Goal: Task Accomplishment & Management: Use online tool/utility

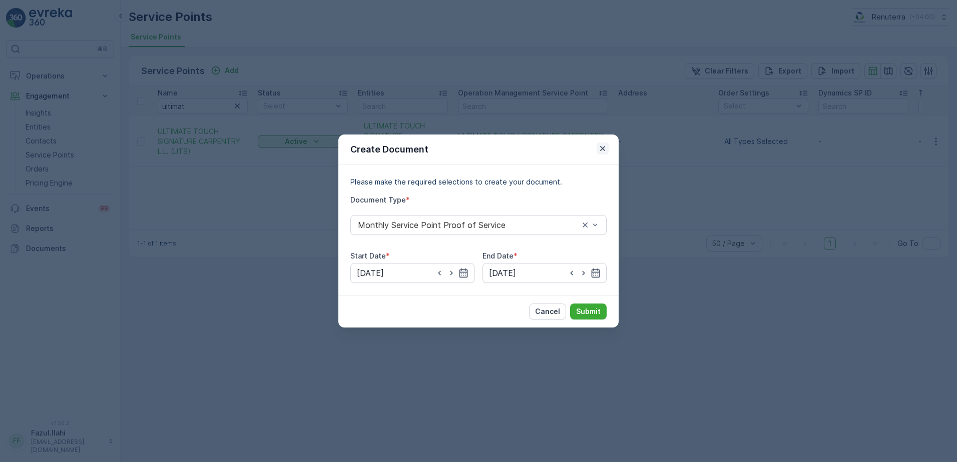
click at [604, 149] on icon "button" at bounding box center [602, 149] width 10 height 10
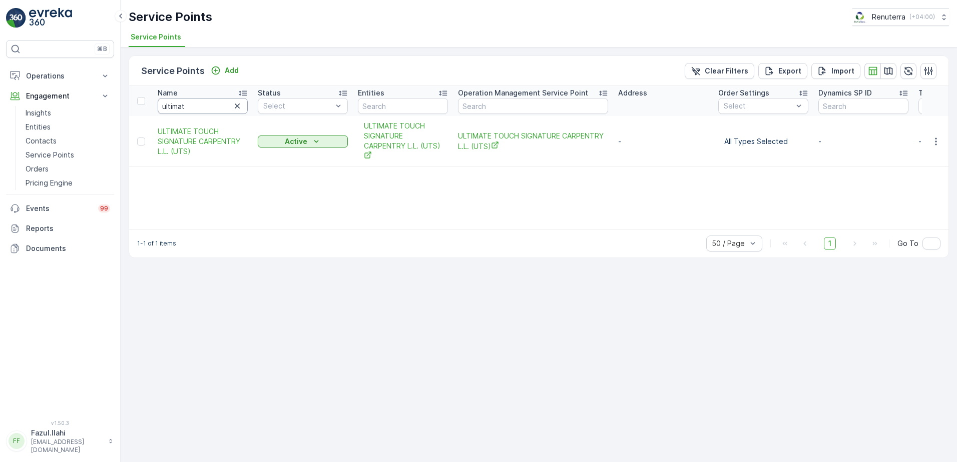
drag, startPoint x: 204, startPoint y: 103, endPoint x: 204, endPoint y: 98, distance: 5.5
click at [204, 98] on th "Name ultimat" at bounding box center [203, 101] width 100 height 30
click at [204, 98] on div "Name" at bounding box center [203, 93] width 90 height 10
click at [191, 108] on input "ultimat" at bounding box center [203, 106] width 90 height 16
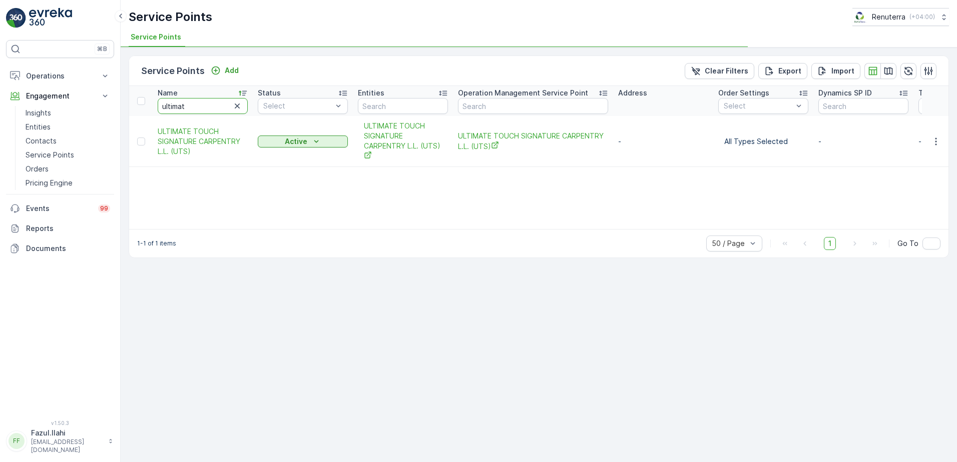
click at [191, 108] on input "ultimat" at bounding box center [203, 106] width 90 height 16
type input "beirut"
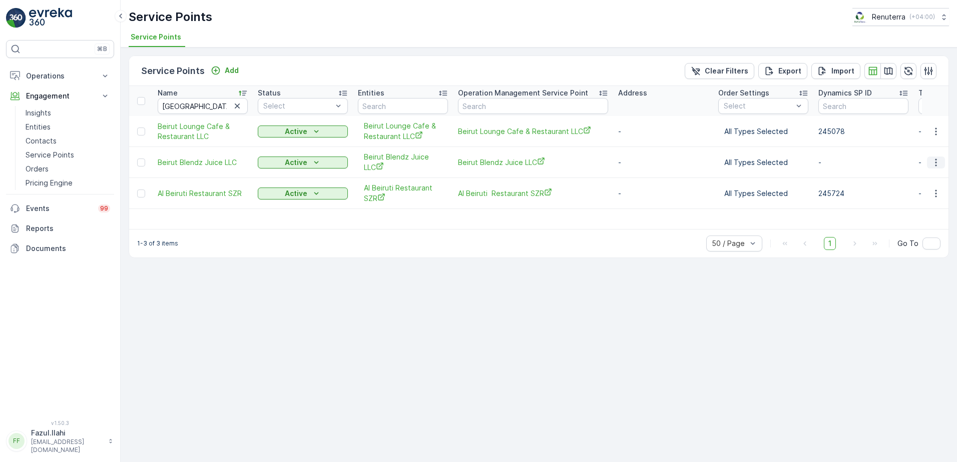
click at [931, 164] on icon "button" at bounding box center [936, 163] width 10 height 10
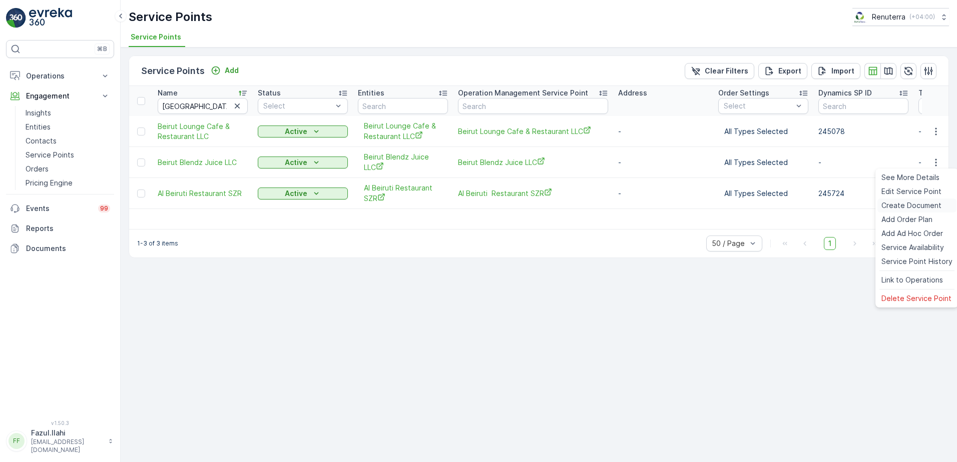
click at [904, 208] on span "Create Document" at bounding box center [911, 206] width 60 height 10
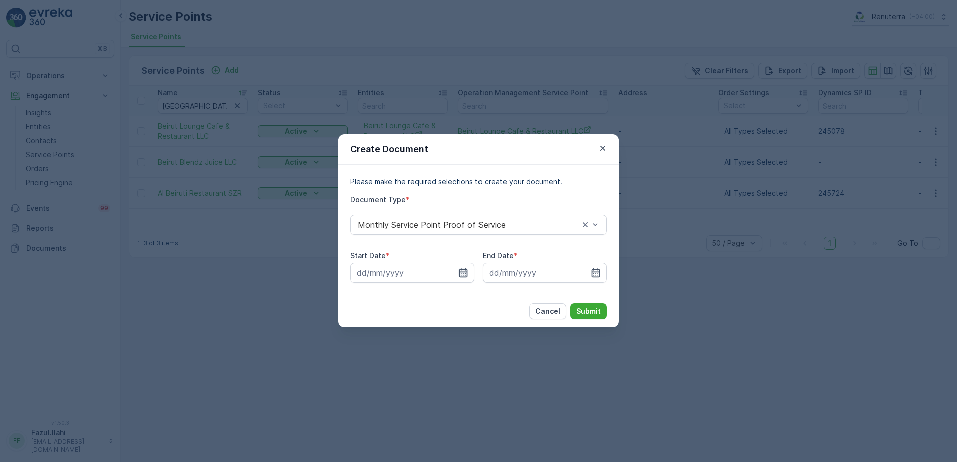
click at [460, 272] on icon "button" at bounding box center [463, 273] width 9 height 9
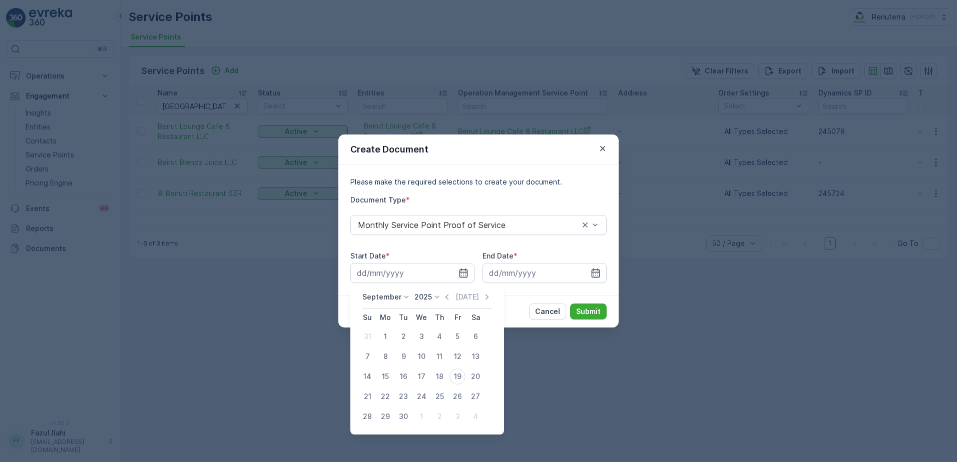
click at [446, 303] on div "September 2025 Today" at bounding box center [427, 300] width 130 height 17
click at [442, 299] on icon "button" at bounding box center [447, 297] width 10 height 10
click at [408, 338] on div "1" at bounding box center [403, 337] width 16 height 16
type input "01.07.2025"
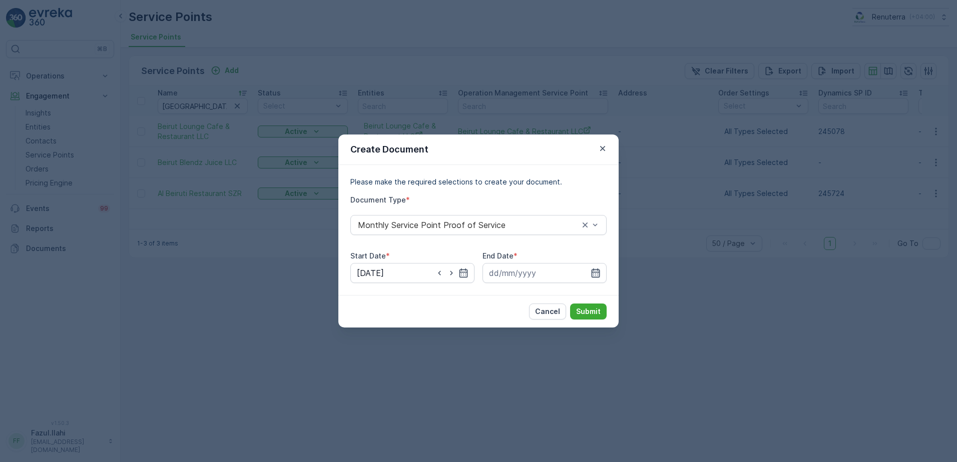
click at [597, 269] on icon "button" at bounding box center [595, 273] width 9 height 9
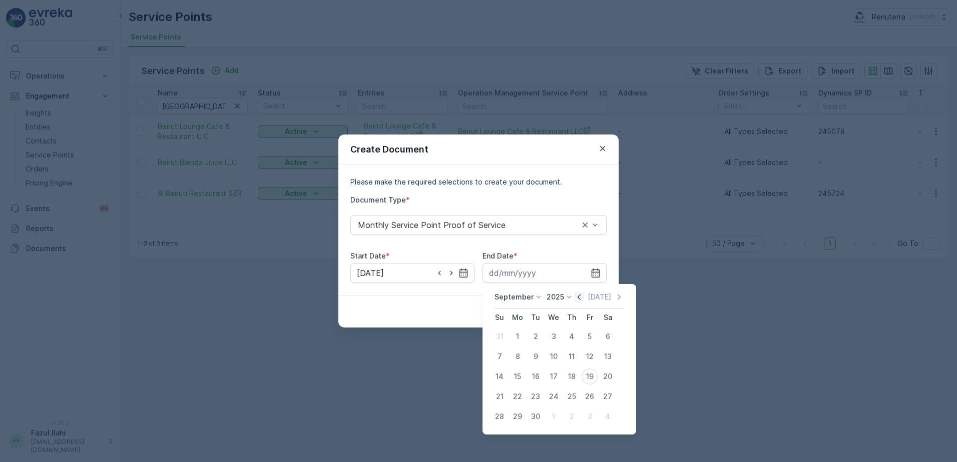
click at [575, 300] on icon "button" at bounding box center [579, 297] width 10 height 10
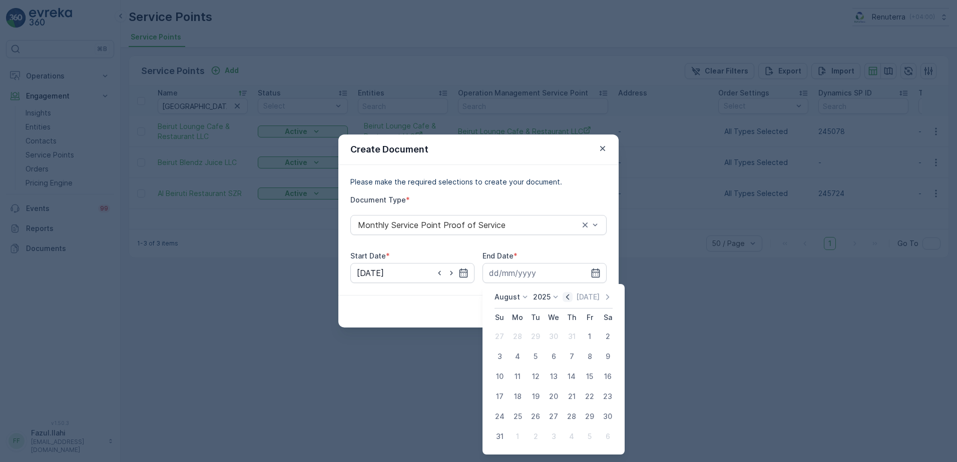
click at [572, 300] on icon "button" at bounding box center [567, 297] width 10 height 10
click at [572, 415] on div "31" at bounding box center [571, 417] width 16 height 16
type input "31.07.2025"
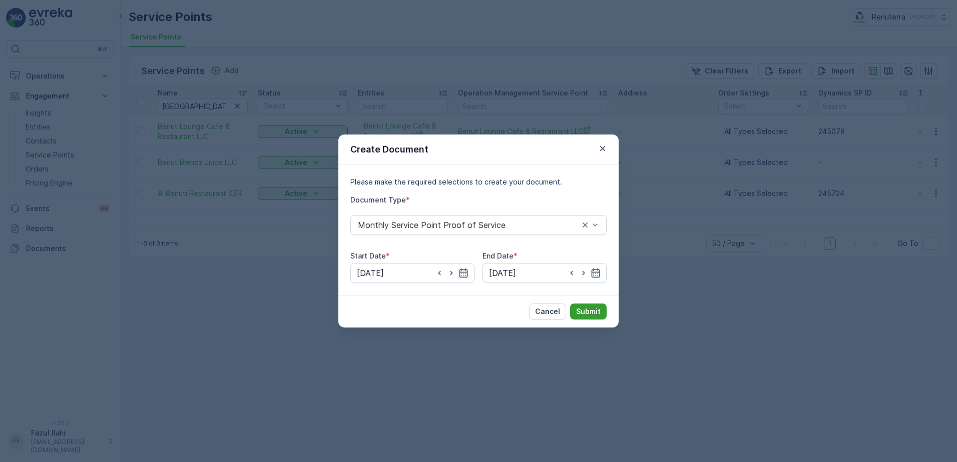
click at [594, 309] on p "Submit" at bounding box center [588, 312] width 25 height 10
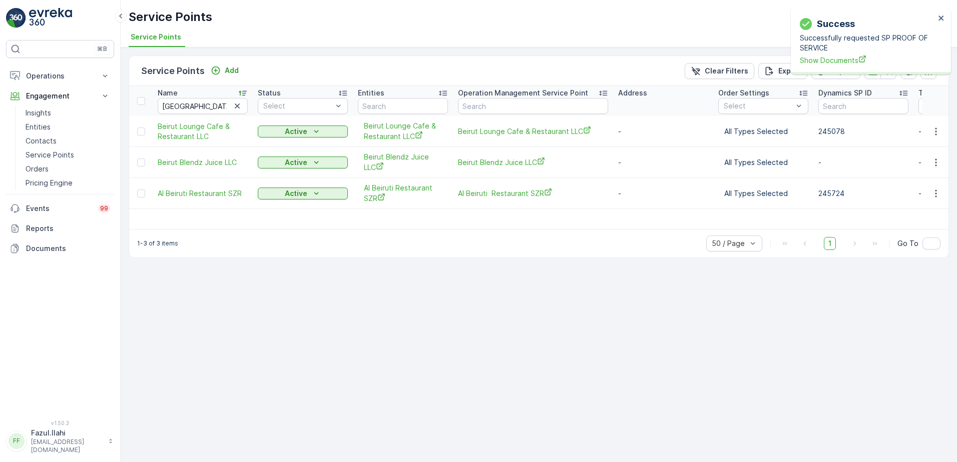
click at [834, 66] on div "Success Successfully requested SP PROOF OF SERVICE Show Documents" at bounding box center [867, 41] width 141 height 55
click at [833, 63] on span "Show Documents" at bounding box center [867, 60] width 135 height 11
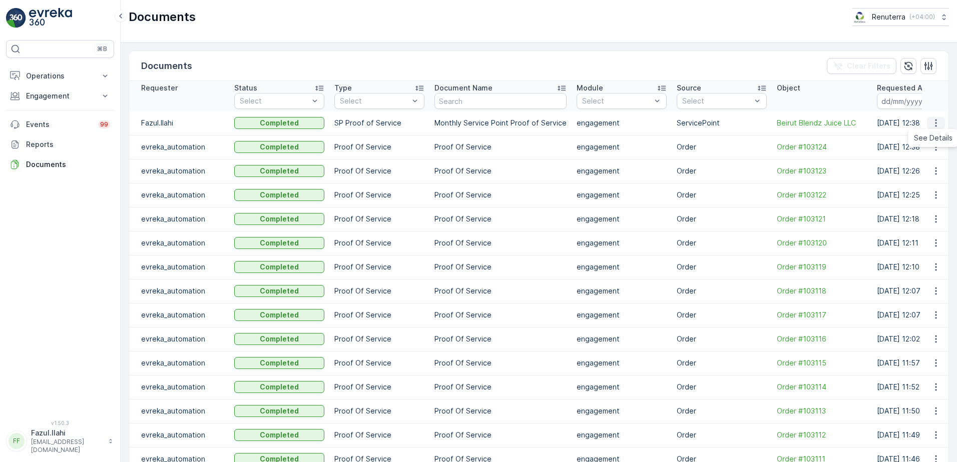
click at [933, 122] on icon "button" at bounding box center [936, 123] width 10 height 10
click at [931, 137] on span "See Details" at bounding box center [933, 138] width 39 height 10
